Goal: Navigation & Orientation: Find specific page/section

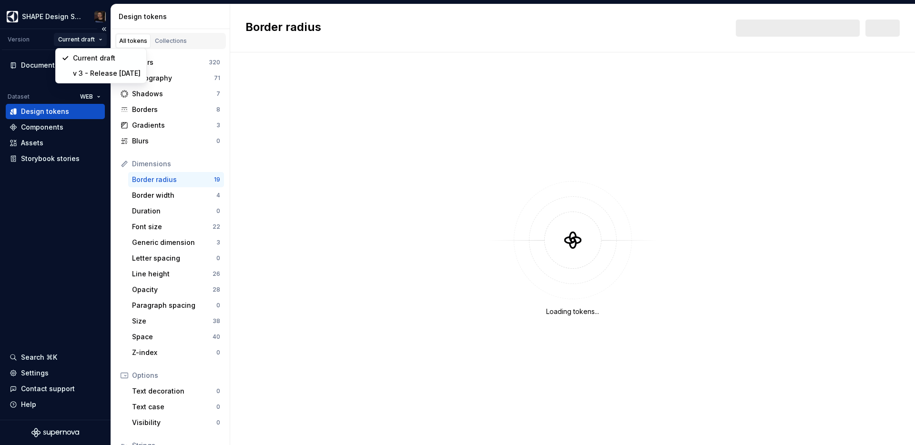
click at [89, 43] on html "SHAPE Design System Version Current draft Documentation Dataset WEB Design toke…" at bounding box center [457, 222] width 915 height 445
click at [99, 73] on div "v 3 - Release [DATE]" at bounding box center [107, 73] width 68 height 10
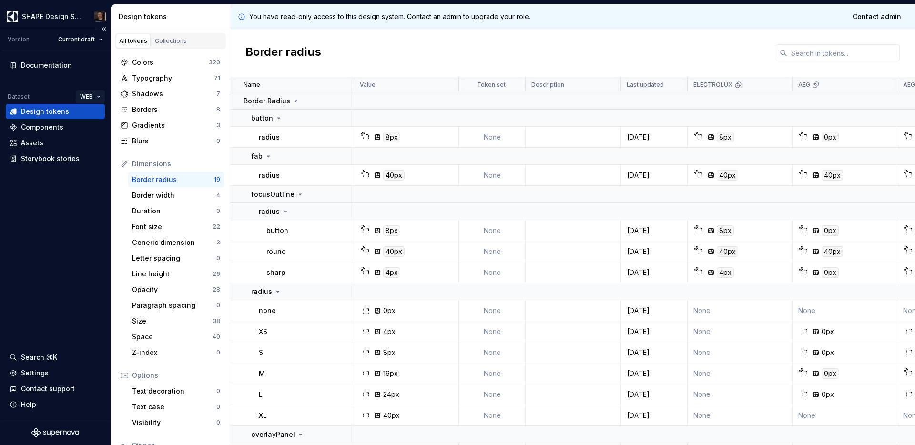
click at [92, 97] on html "SHAPE Design System Version Current draft Documentation Dataset WEB Design toke…" at bounding box center [457, 222] width 915 height 445
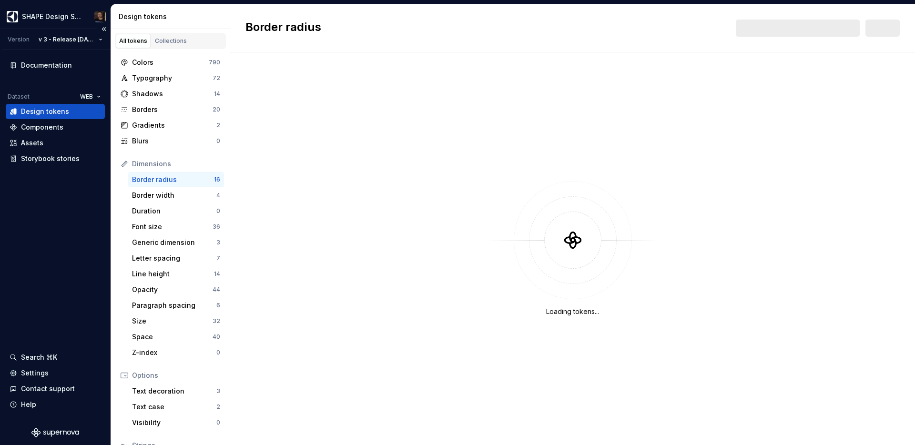
click at [51, 205] on div "Documentation Dataset WEB Design tokens Components Assets Storybook stories Sea…" at bounding box center [55, 235] width 111 height 370
